Goal: Find specific page/section: Find specific page/section

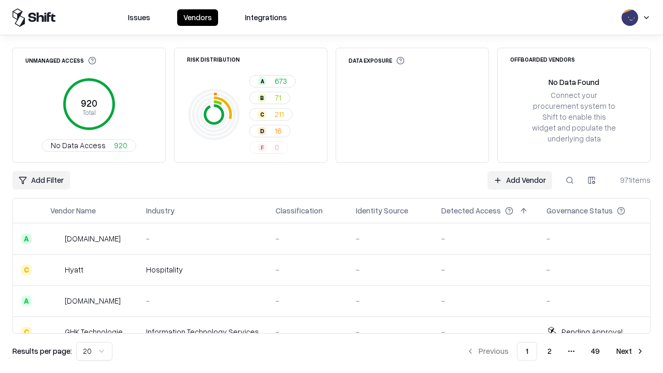
click at [332, 186] on div "Add Filter Add Vendor 971 items" at bounding box center [331, 180] width 638 height 19
click at [41, 180] on html "Issues Vendors Integrations Unmanaged Access 920 Total No Data Access 920 Risk …" at bounding box center [331, 186] width 663 height 373
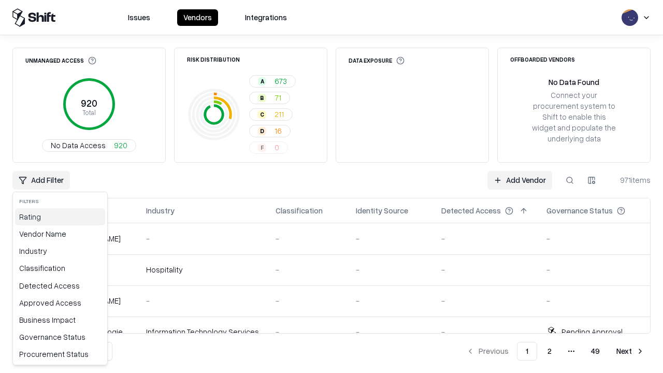
click at [60, 217] on div "Rating" at bounding box center [60, 216] width 90 height 17
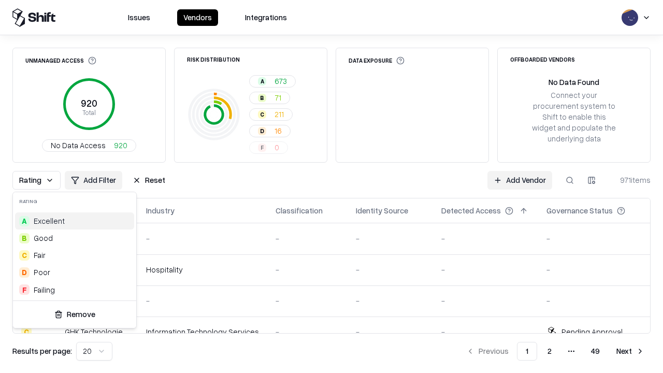
click at [332, 186] on html "Issues Vendors Integrations Unmanaged Access 920 Total No Data Access 920 Risk …" at bounding box center [331, 186] width 663 height 373
click at [332, 186] on div "Rating Add Filter Reset Add Vendor 971 items" at bounding box center [331, 180] width 638 height 19
click at [149, 180] on button "Reset" at bounding box center [148, 180] width 45 height 19
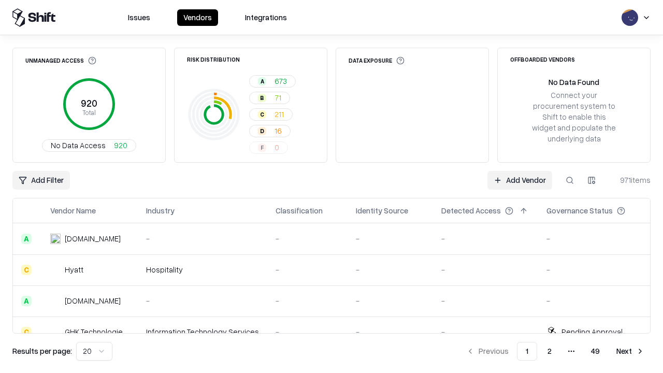
click at [332, 186] on div "Add Filter Add Vendor 971 items" at bounding box center [331, 180] width 638 height 19
click at [41, 180] on html "Issues Vendors Integrations Unmanaged Access 920 Total No Data Access 920 Risk …" at bounding box center [331, 186] width 663 height 373
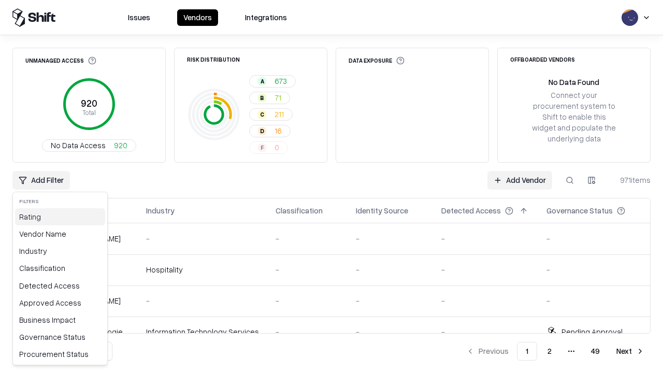
click at [60, 217] on div "Rating" at bounding box center [60, 216] width 90 height 17
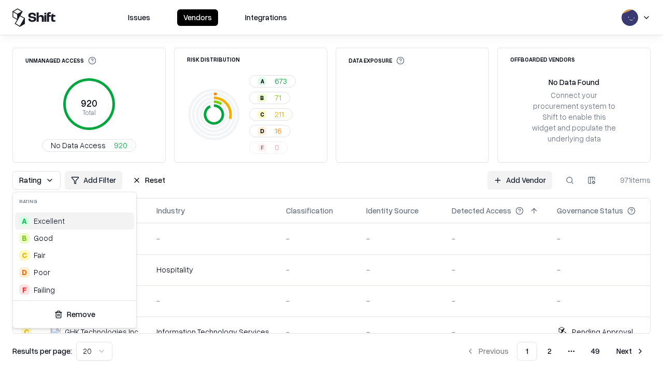
click at [75, 272] on div "D Poor" at bounding box center [74, 272] width 119 height 17
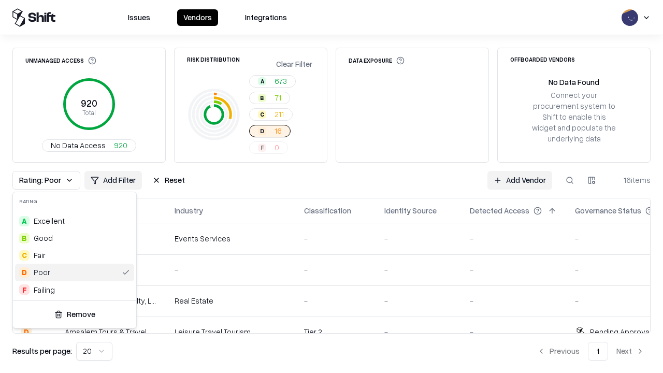
click at [332, 186] on html "Issues Vendors Integrations Unmanaged Access 920 Total No Data Access 920 Risk …" at bounding box center [331, 186] width 663 height 373
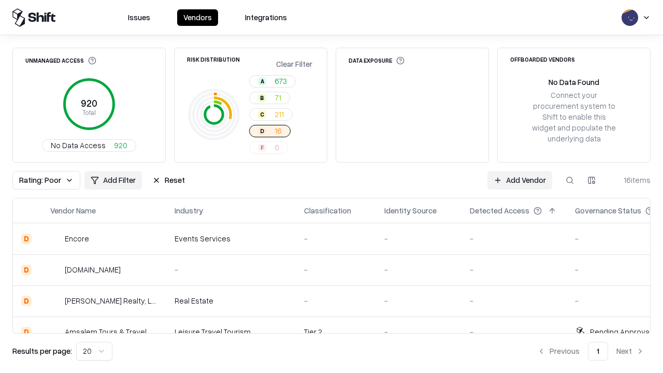
click at [332, 186] on div "Rating: Poor Add Filter Reset Add Vendor 16 items" at bounding box center [331, 180] width 638 height 19
click at [168, 180] on button "Reset" at bounding box center [168, 180] width 45 height 19
click at [332, 186] on div "Add Filter Add Vendor 16 items" at bounding box center [331, 180] width 638 height 19
click at [41, 180] on html "Issues Vendors Integrations Unmanaged Access 920 Total No Data Access 920 Risk …" at bounding box center [331, 186] width 663 height 373
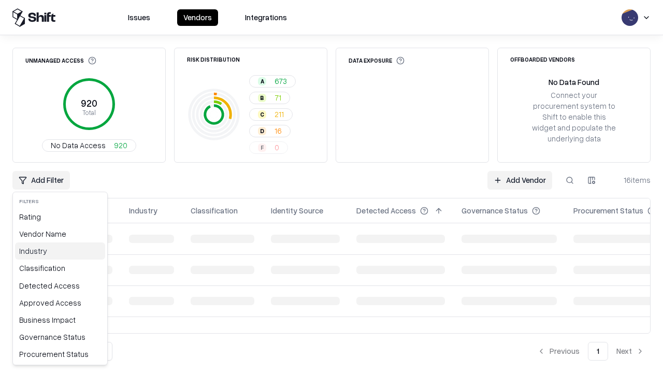
click at [60, 251] on div "Industry" at bounding box center [60, 250] width 90 height 17
